Goal: Navigation & Orientation: Find specific page/section

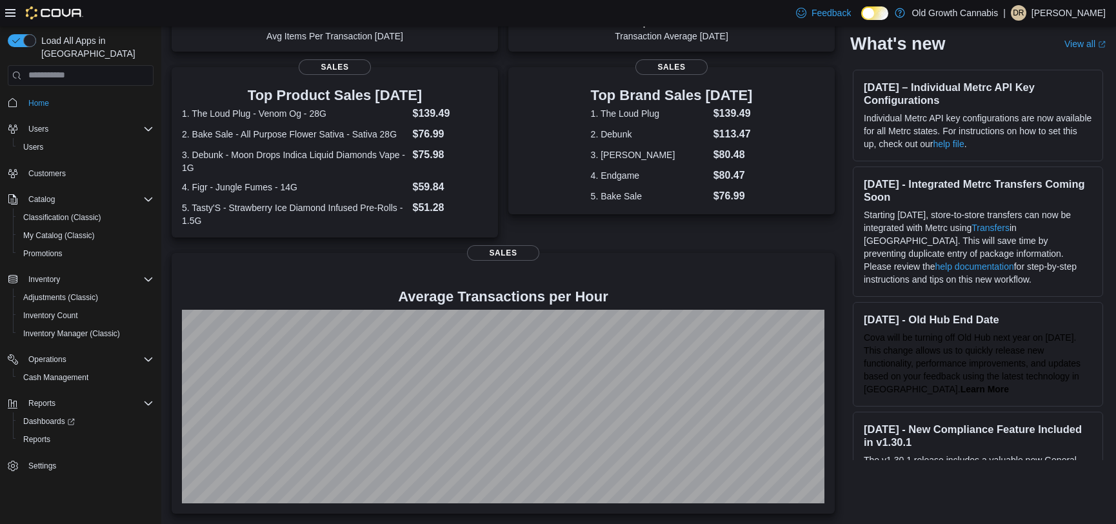
scroll to position [241, 0]
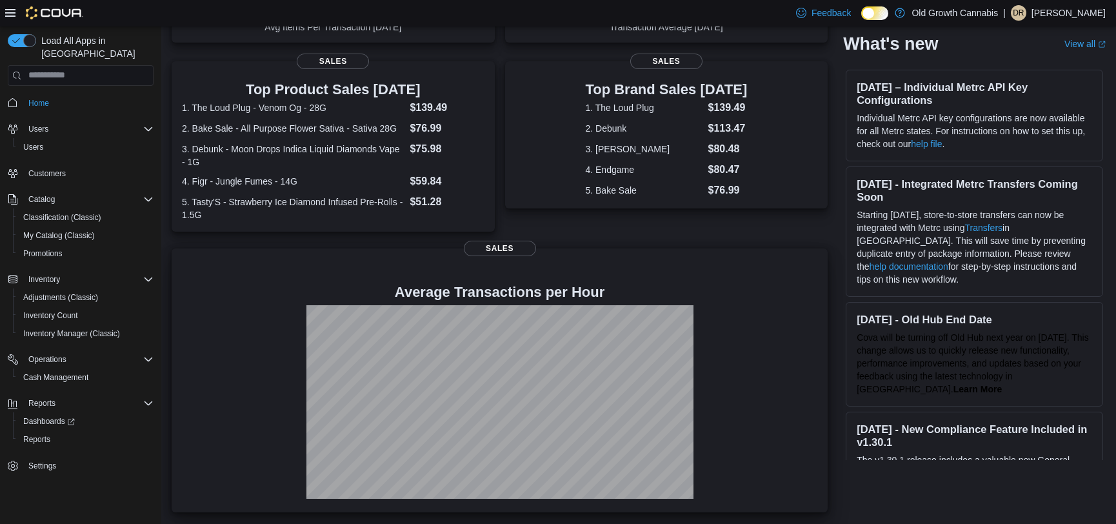
click at [775, 419] on div at bounding box center [499, 402] width 635 height 194
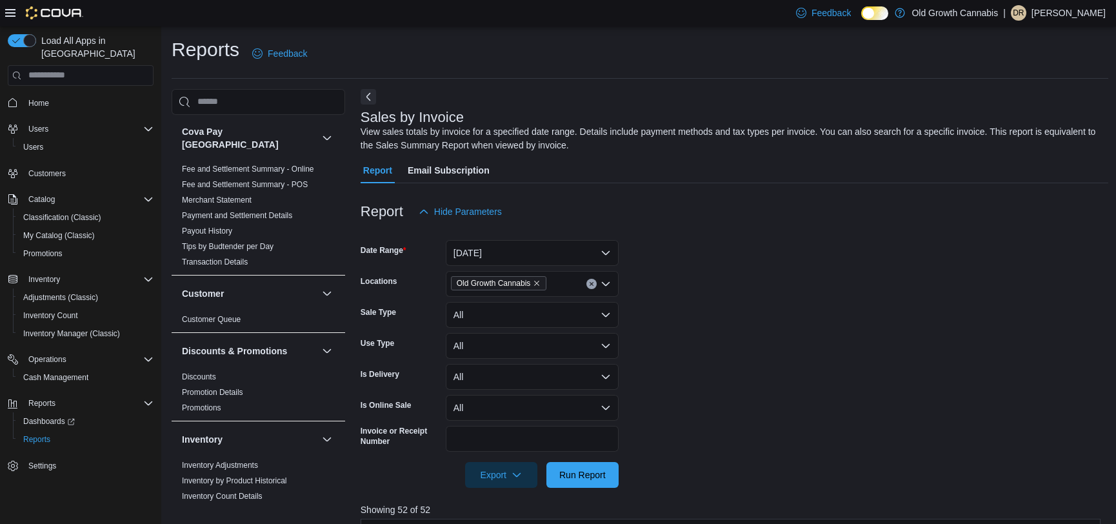
click at [59, 95] on span "Home" at bounding box center [88, 103] width 130 height 16
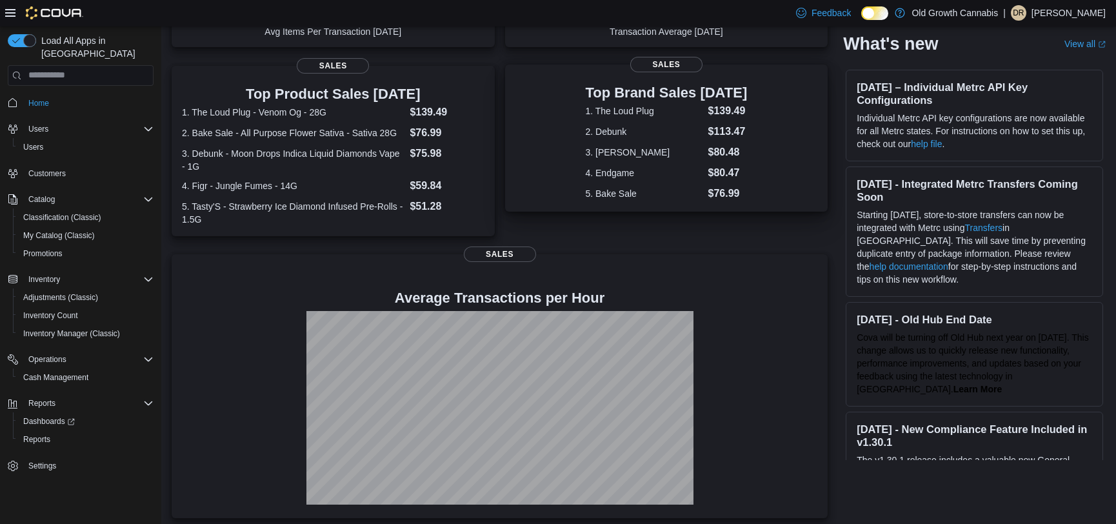
scroll to position [241, 0]
